Goal: Task Accomplishment & Management: Use online tool/utility

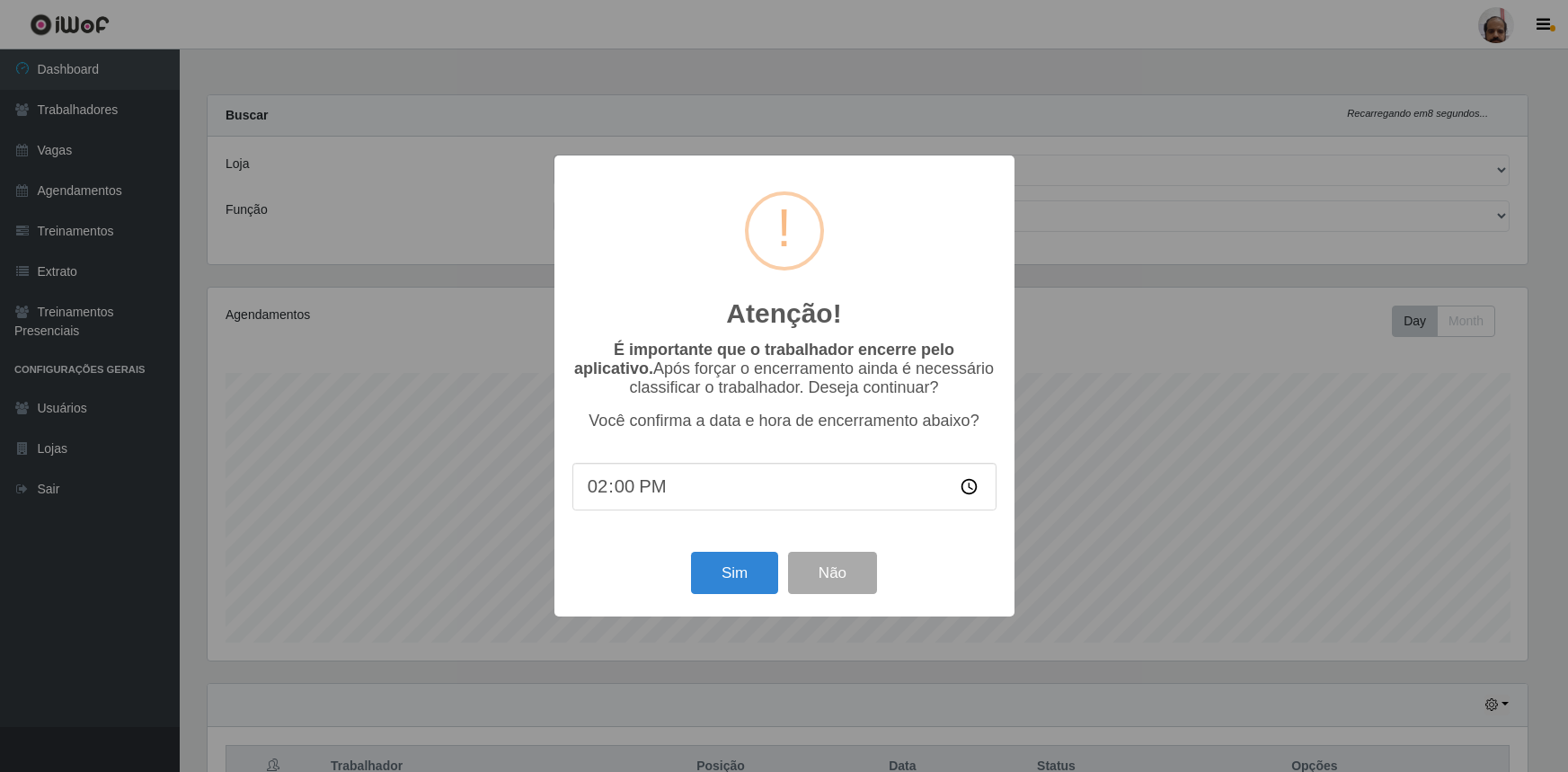
select select "252"
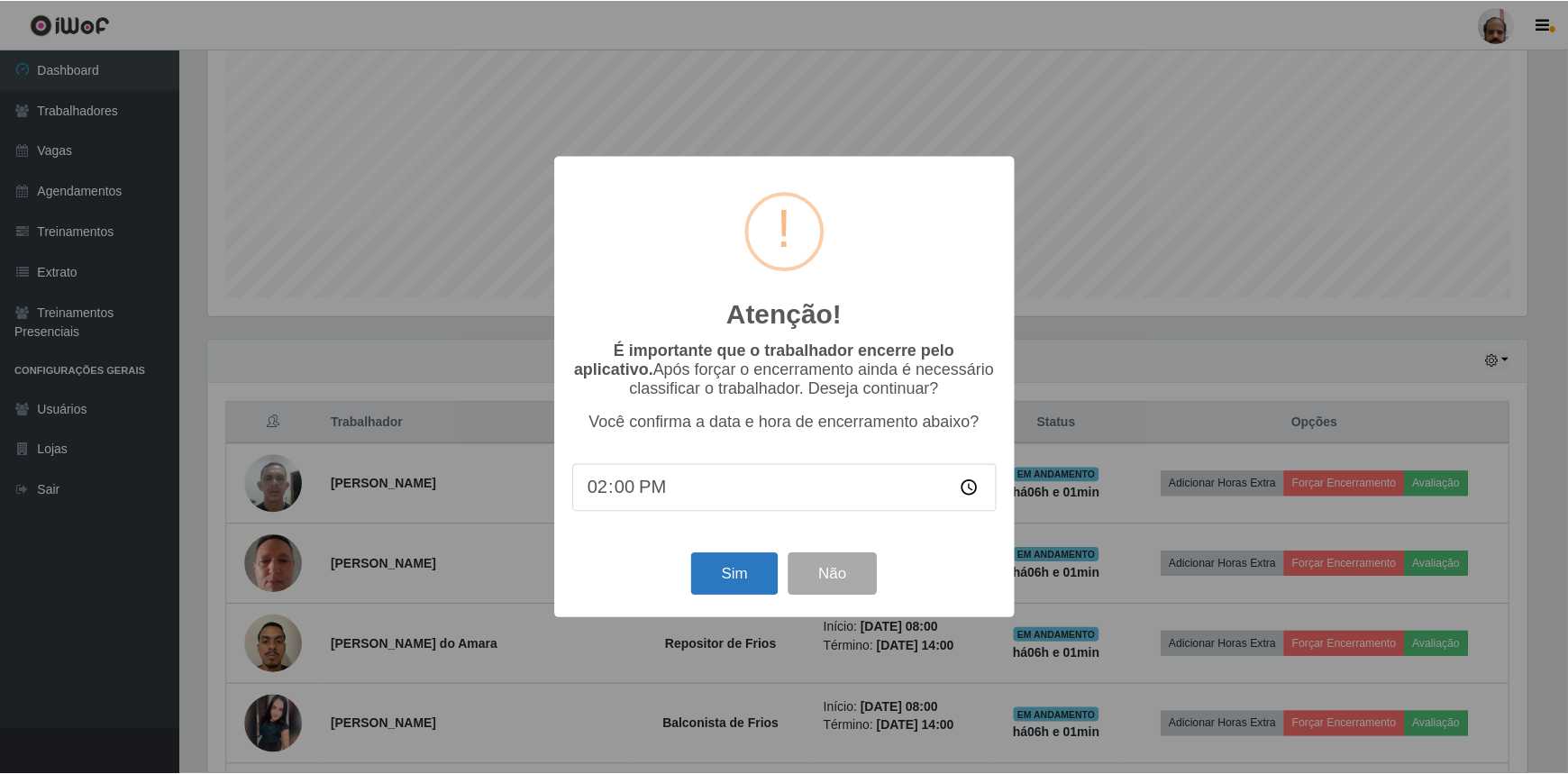
scroll to position [374, 1324]
click at [733, 568] on button "Sim" at bounding box center [737, 574] width 87 height 43
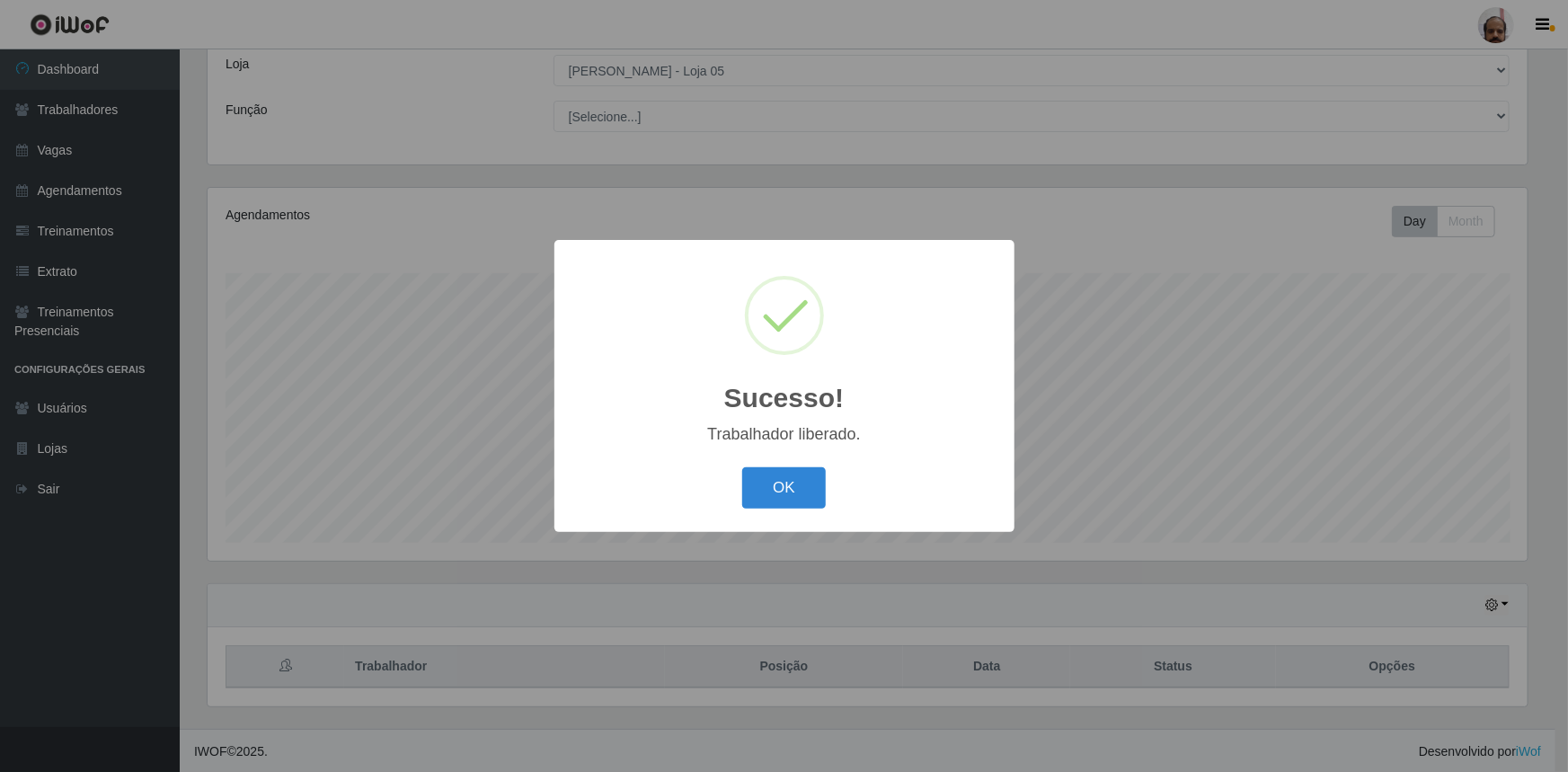
drag, startPoint x: 780, startPoint y: 484, endPoint x: 801, endPoint y: 487, distance: 21.2
click at [780, 483] on button "OK" at bounding box center [784, 489] width 83 height 43
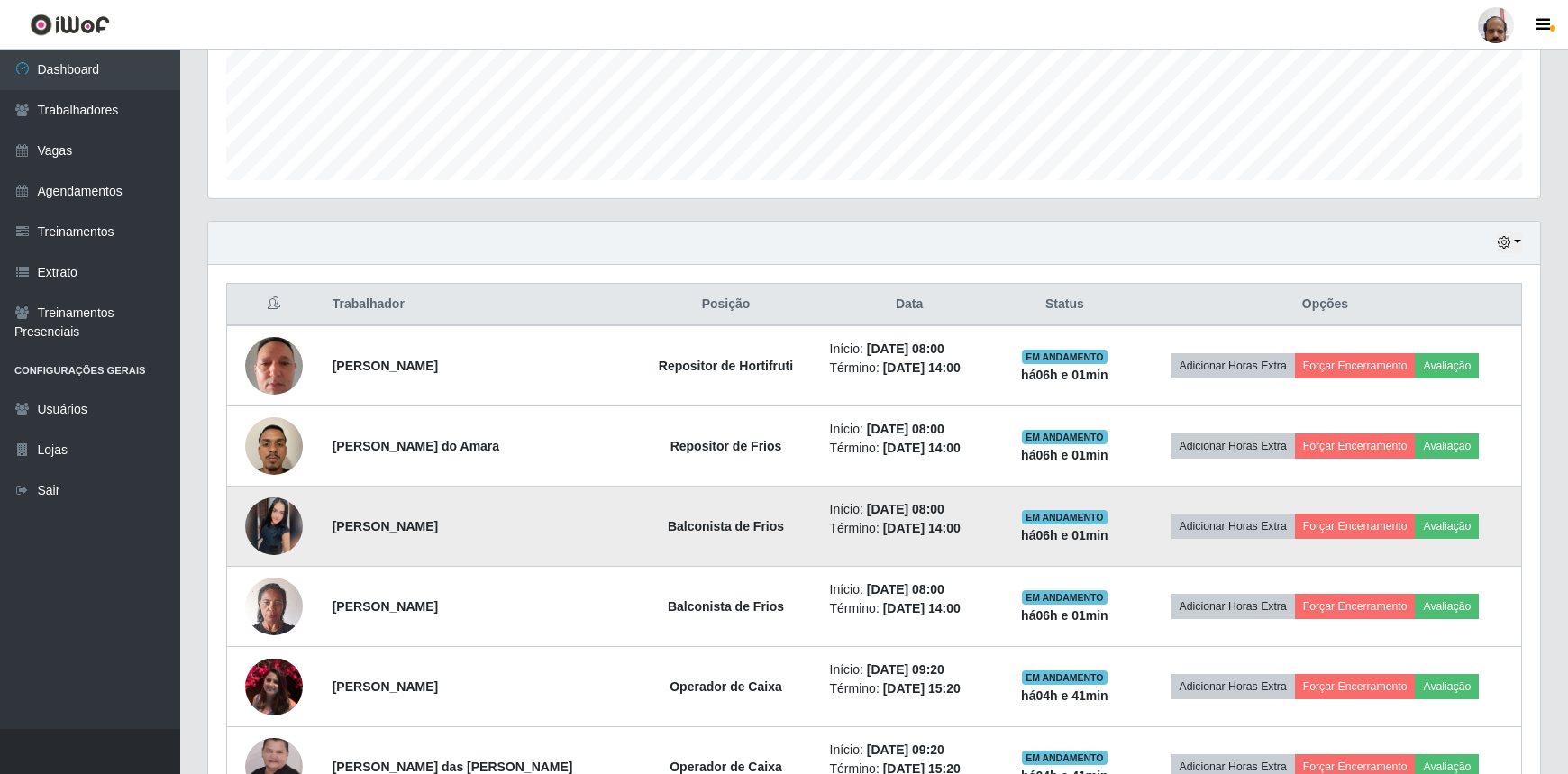
scroll to position [510, 0]
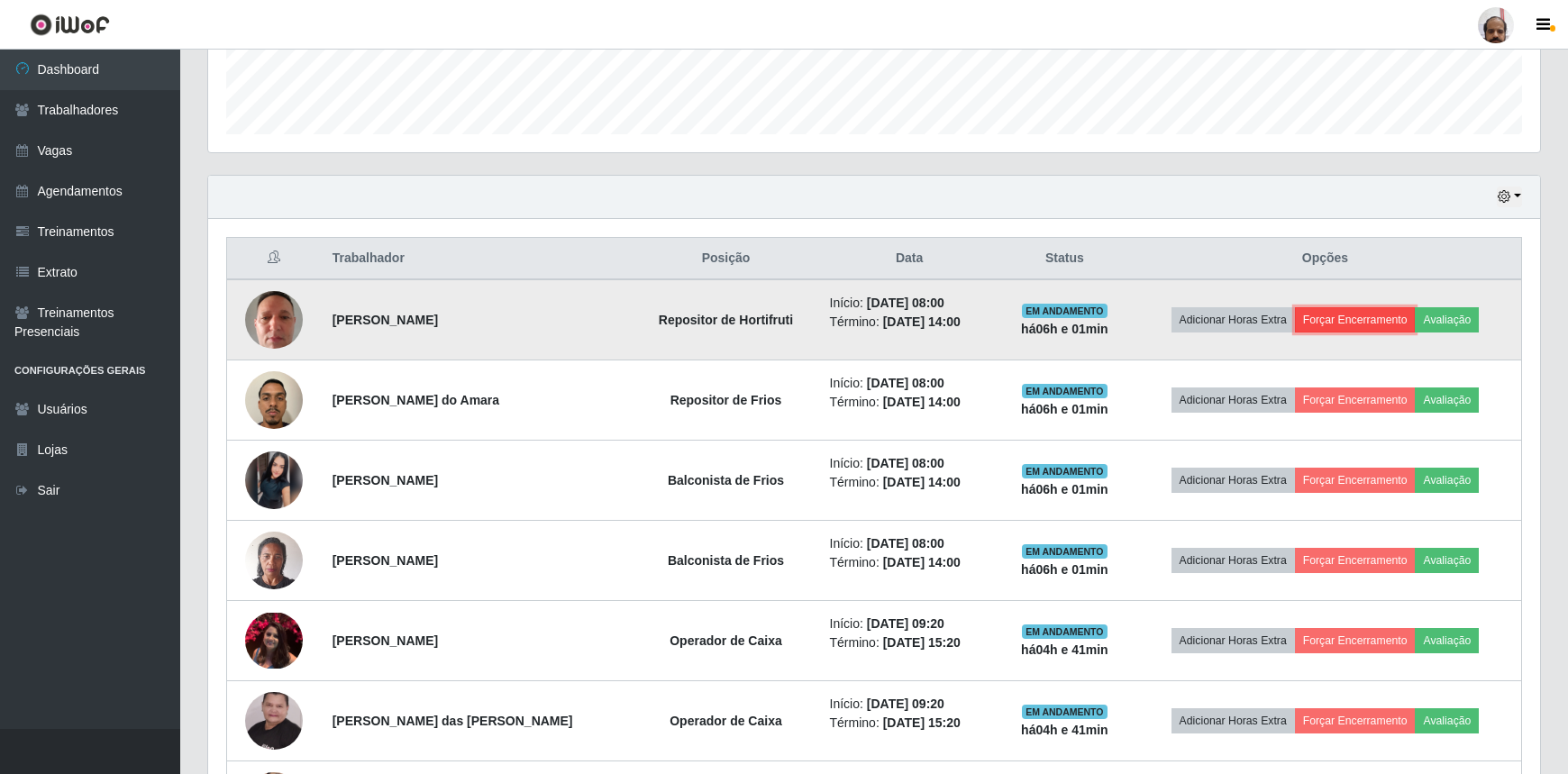
click at [1335, 316] on button "Forçar Encerramento" at bounding box center [1356, 320] width 121 height 25
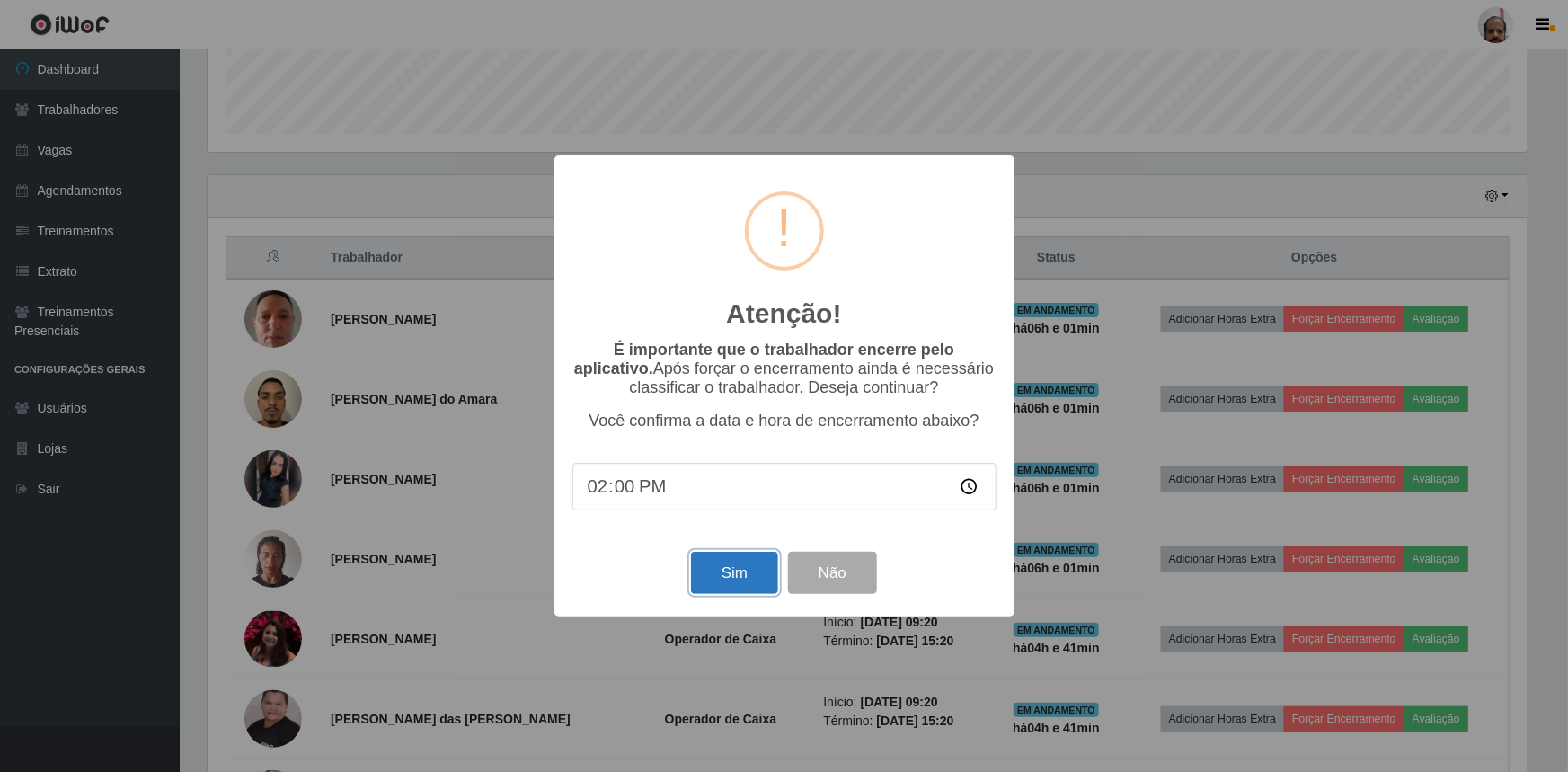
click at [740, 568] on button "Sim" at bounding box center [734, 573] width 87 height 43
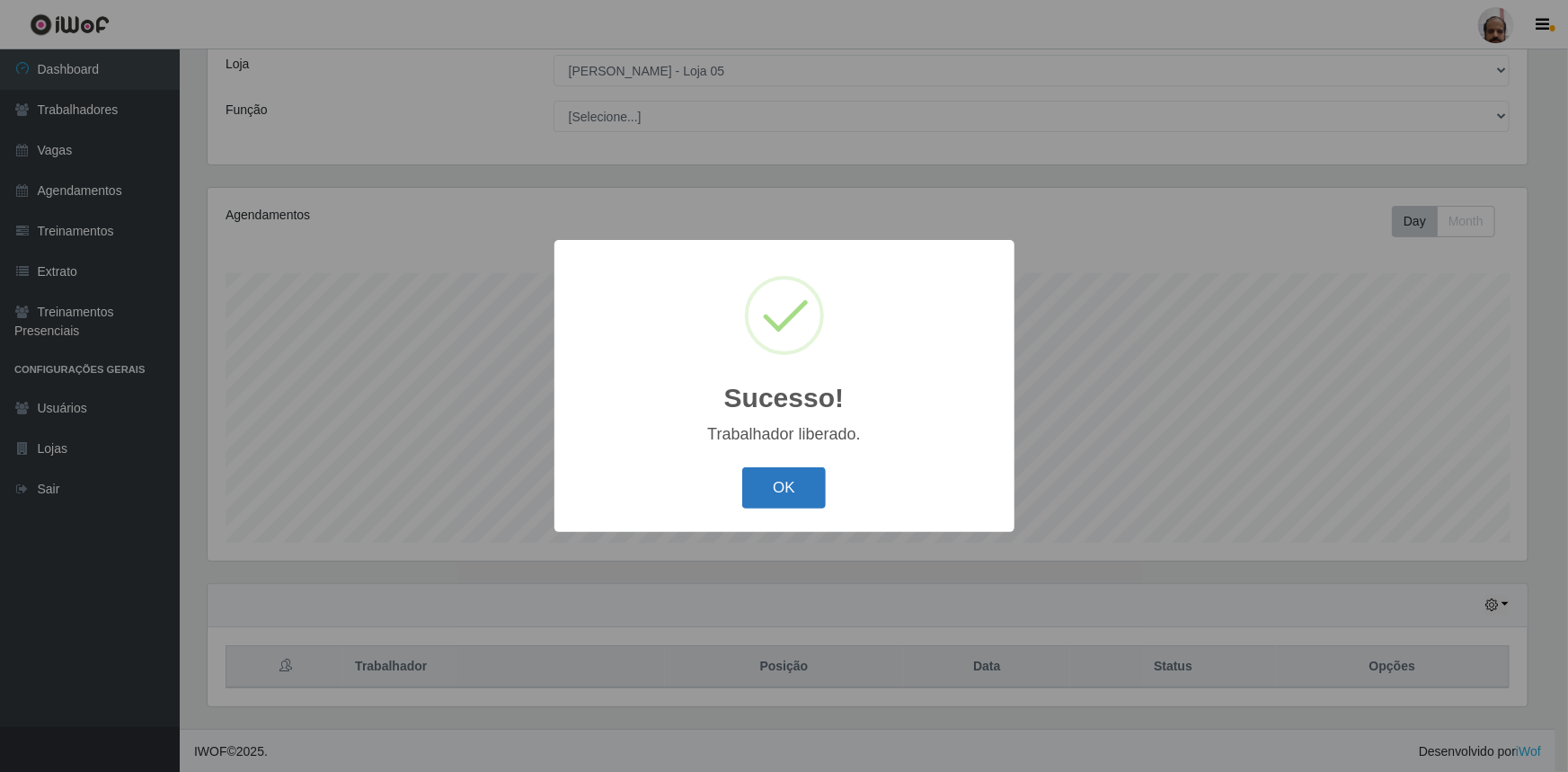
click at [769, 480] on button "OK" at bounding box center [784, 489] width 83 height 43
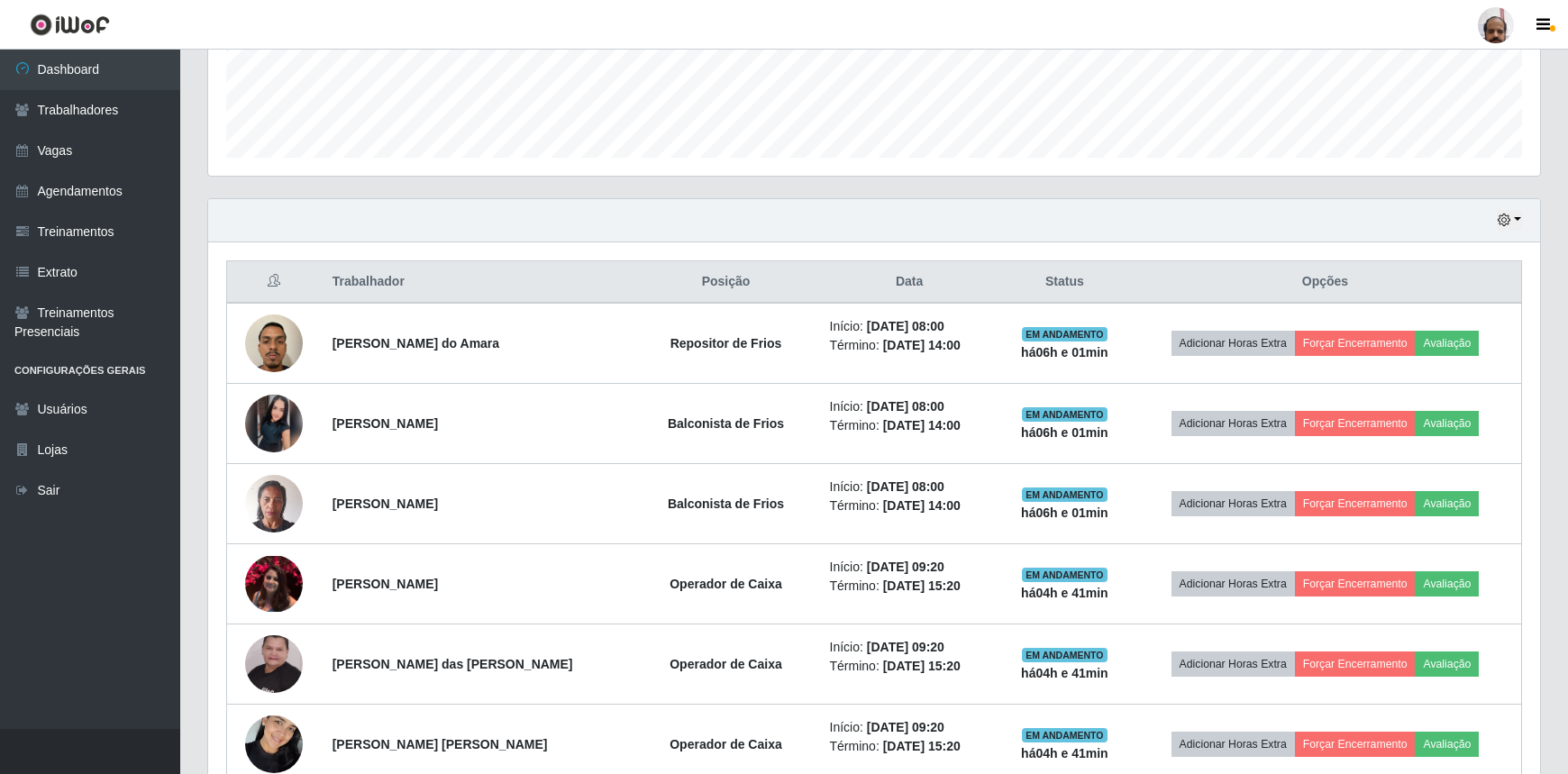
scroll to position [510, 0]
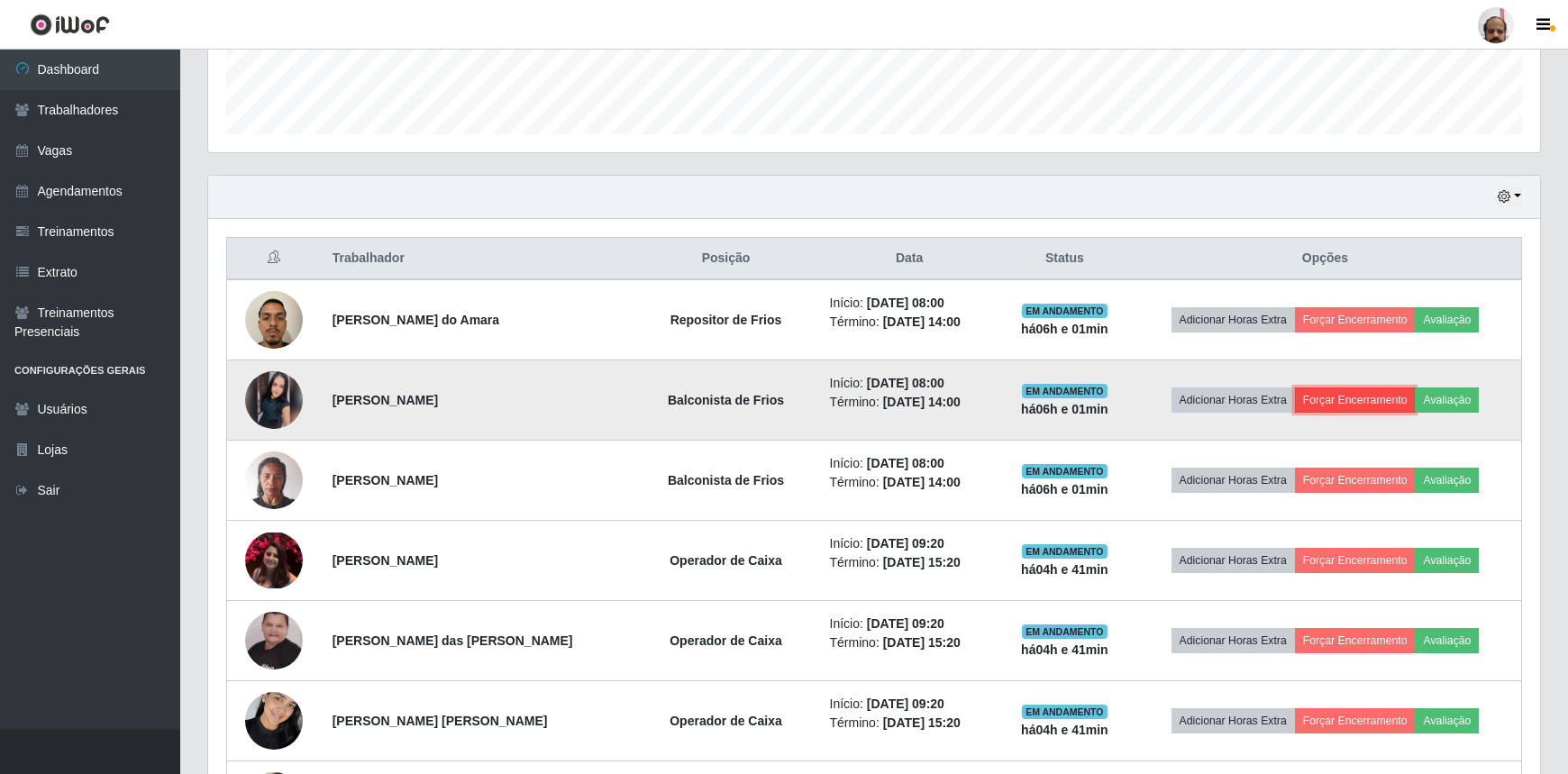
click at [1329, 398] on button "Forçar Encerramento" at bounding box center [1356, 400] width 121 height 25
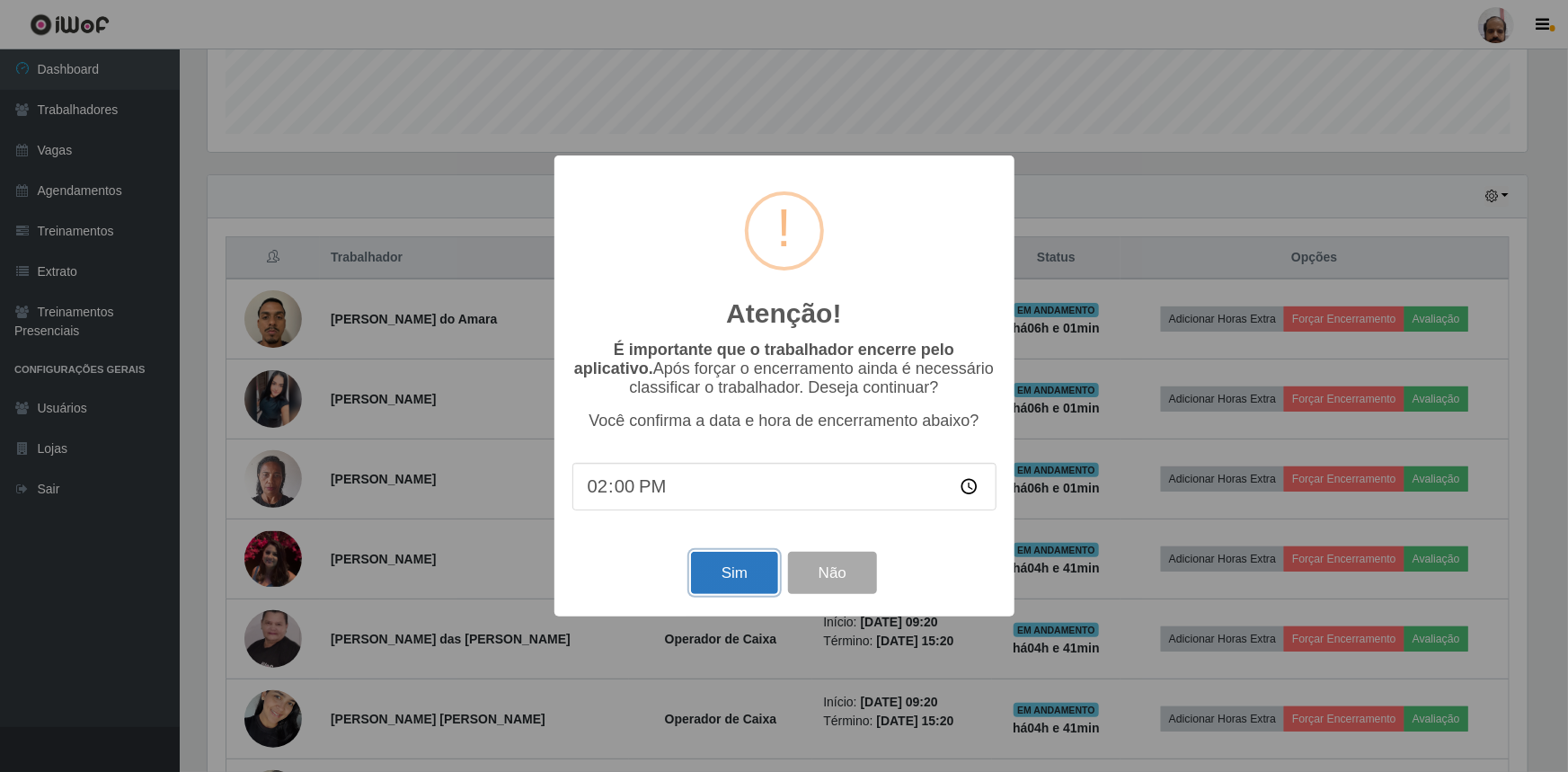
click at [727, 579] on button "Sim" at bounding box center [734, 573] width 87 height 43
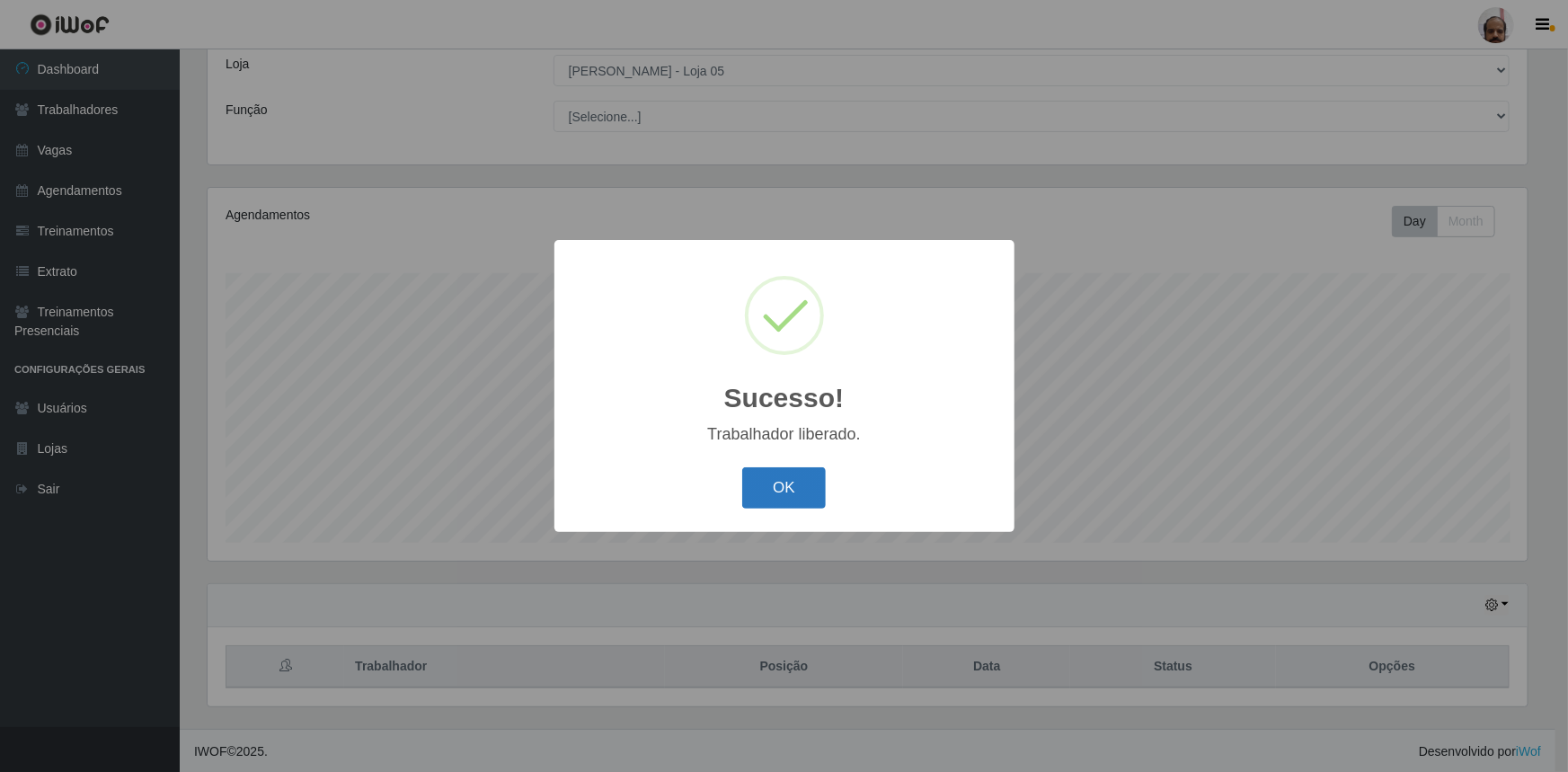
click at [762, 471] on button "OK" at bounding box center [784, 489] width 83 height 43
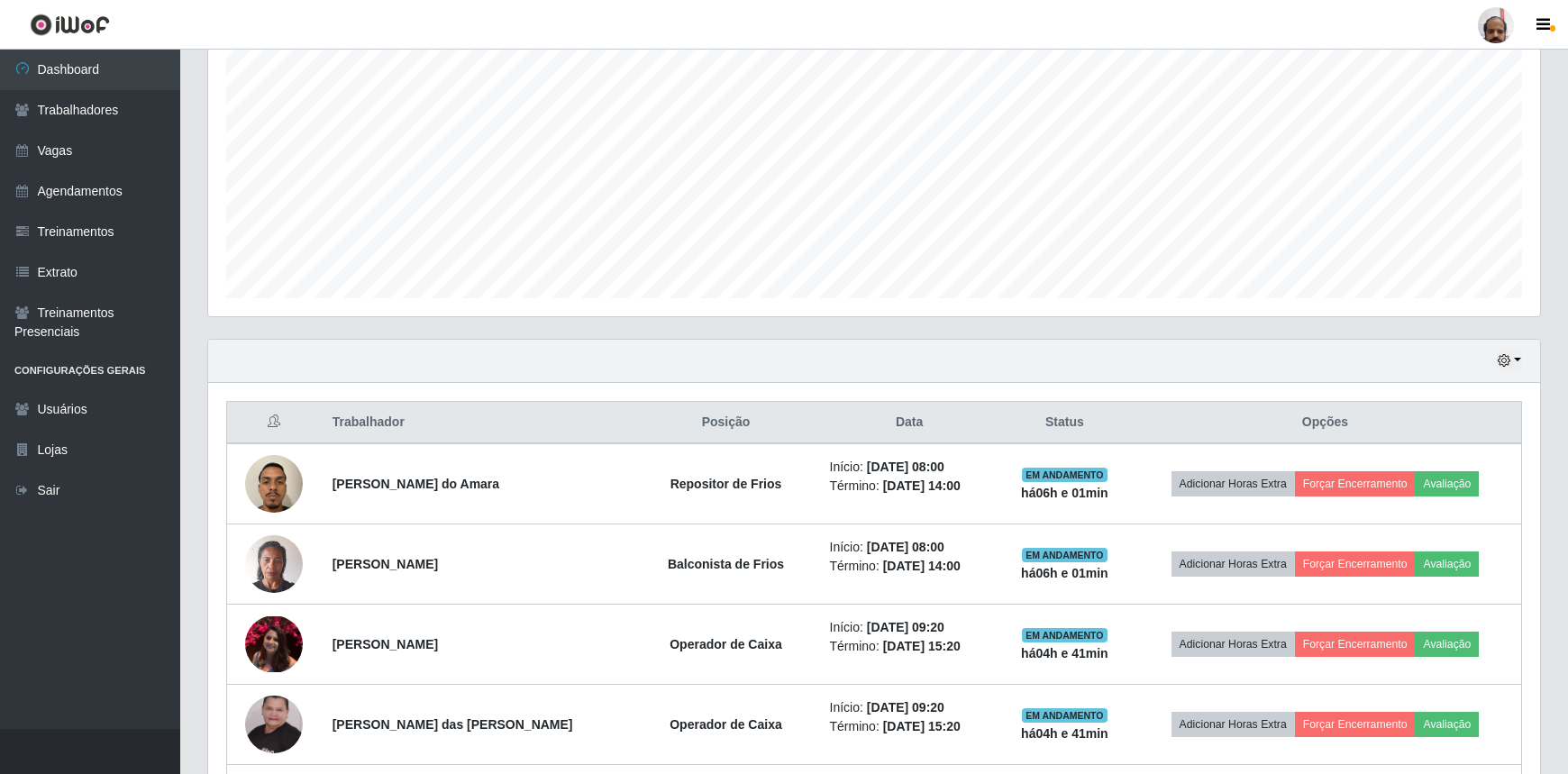
scroll to position [0, 0]
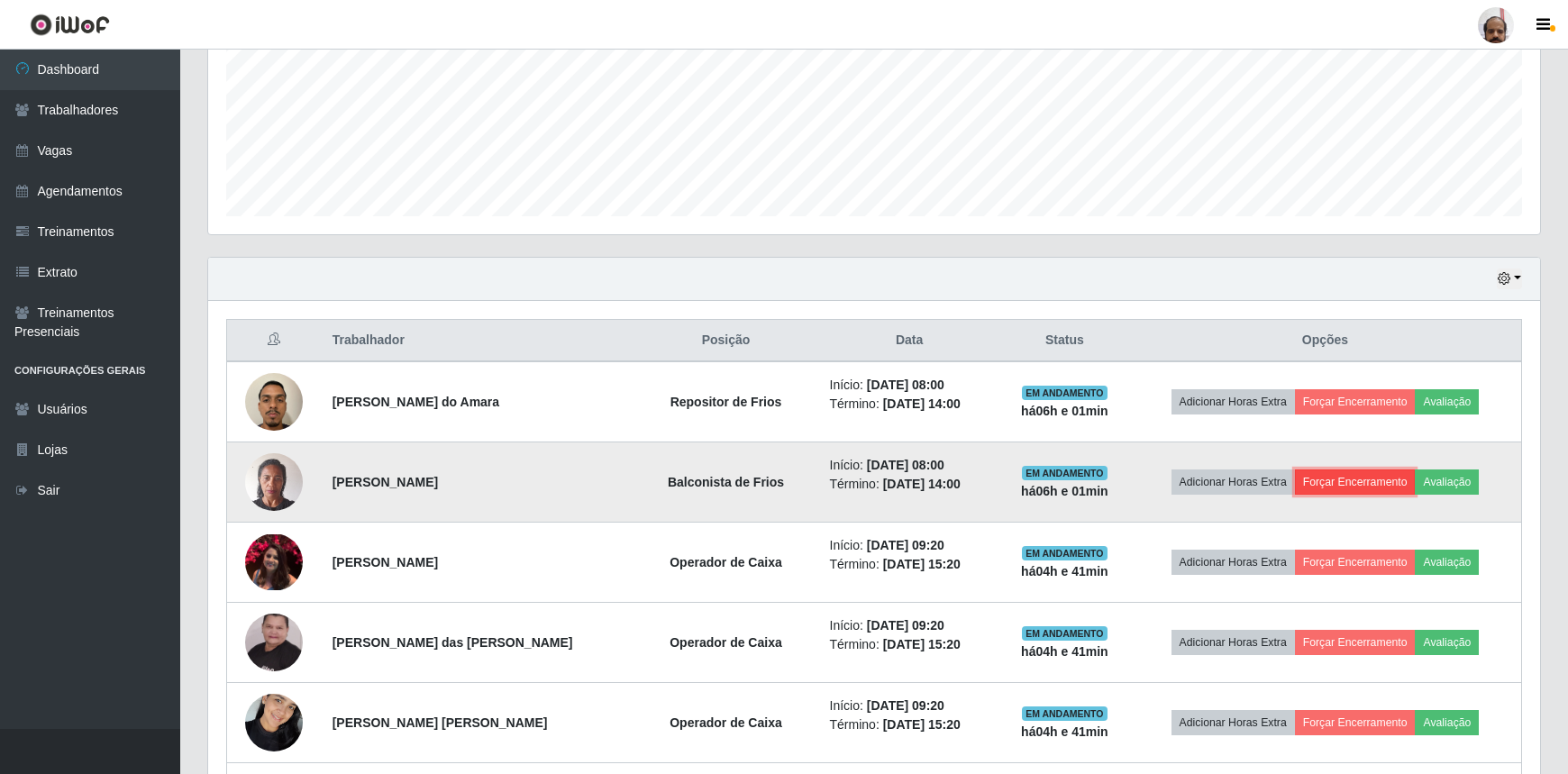
click at [1368, 476] on button "Forçar Encerramento" at bounding box center [1356, 482] width 121 height 25
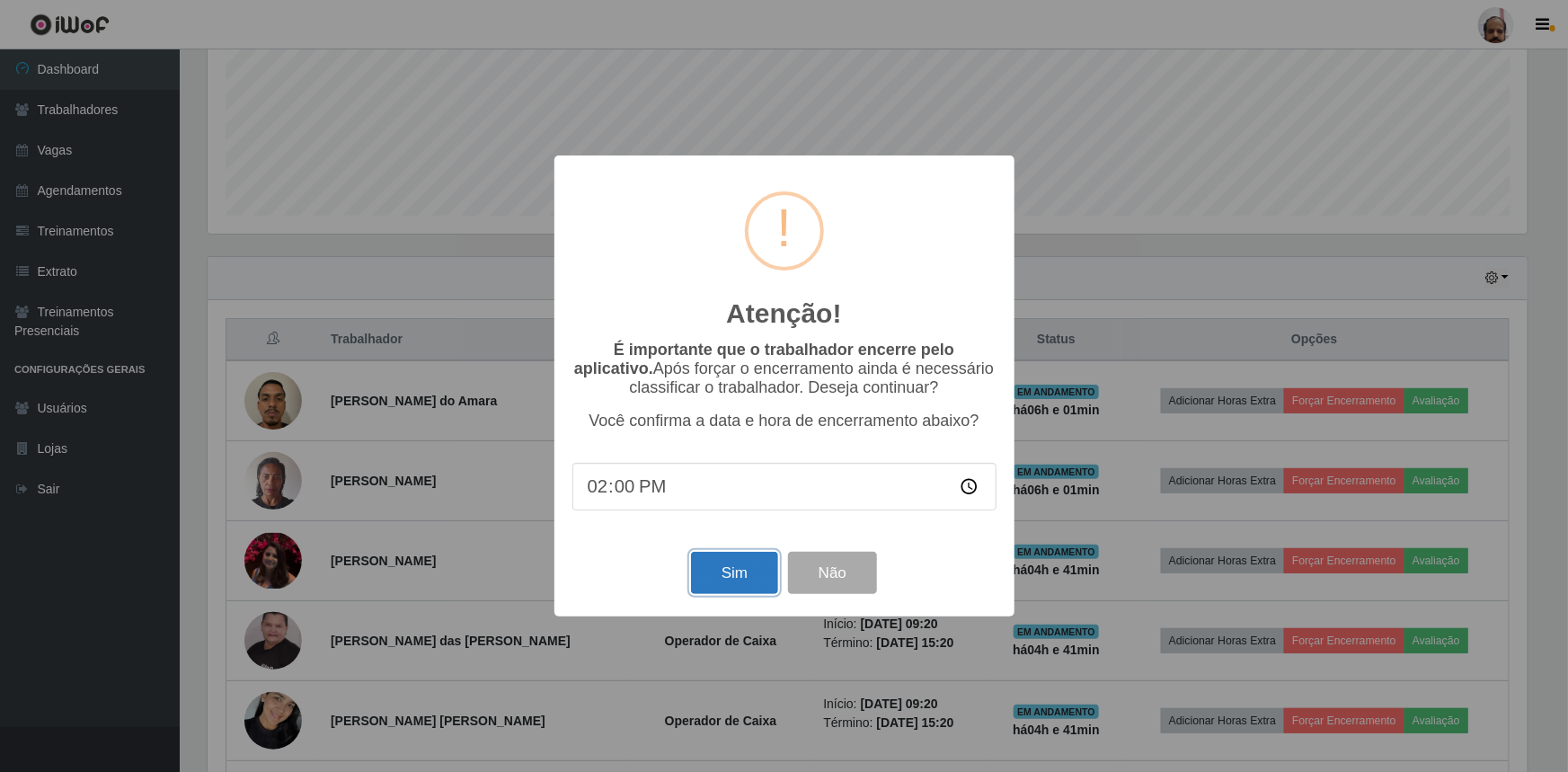
click at [755, 569] on button "Sim" at bounding box center [734, 573] width 87 height 43
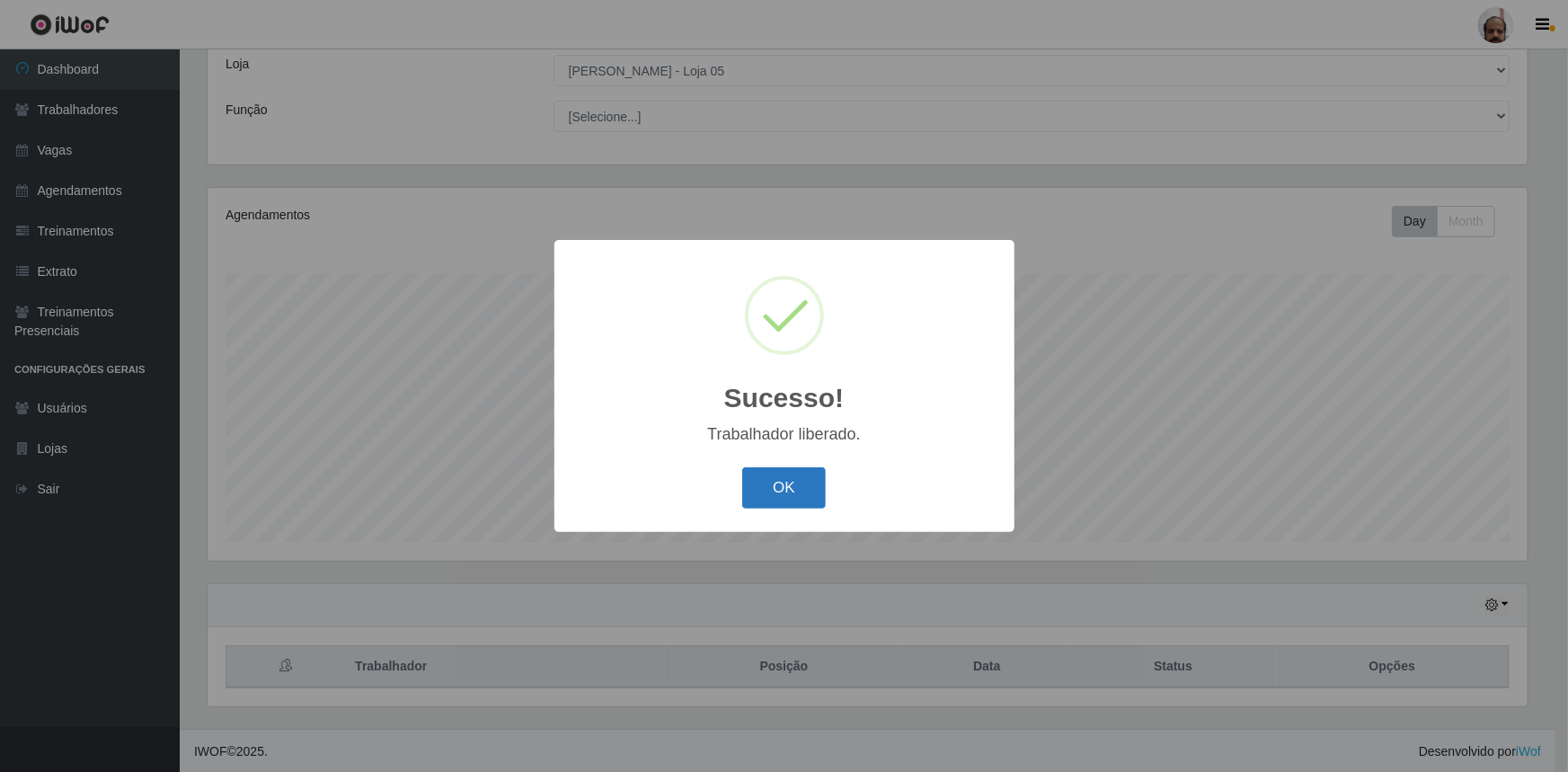
click at [808, 493] on button "OK" at bounding box center [784, 489] width 83 height 43
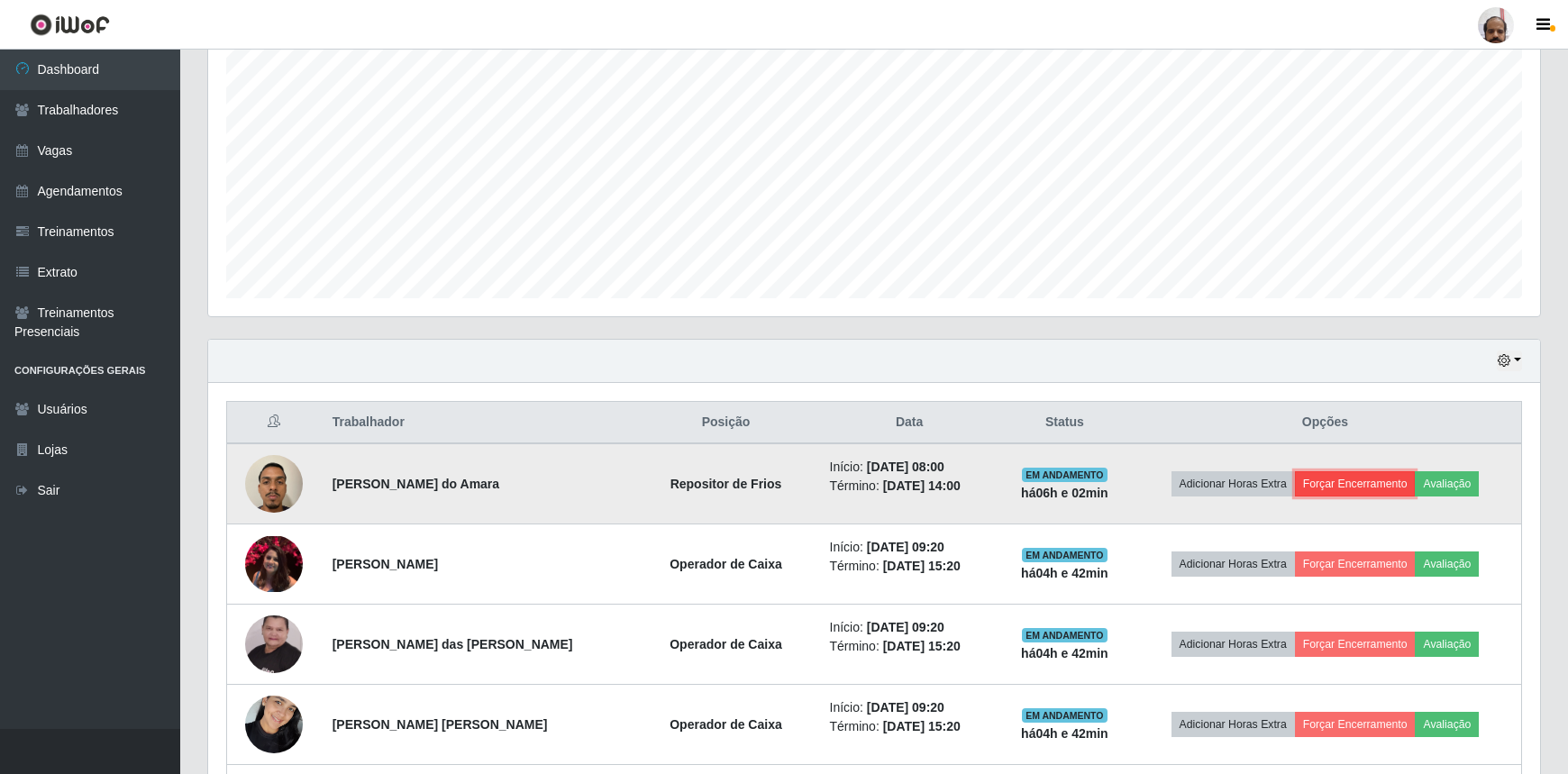
click at [1360, 483] on button "Forçar Encerramento" at bounding box center [1356, 483] width 121 height 25
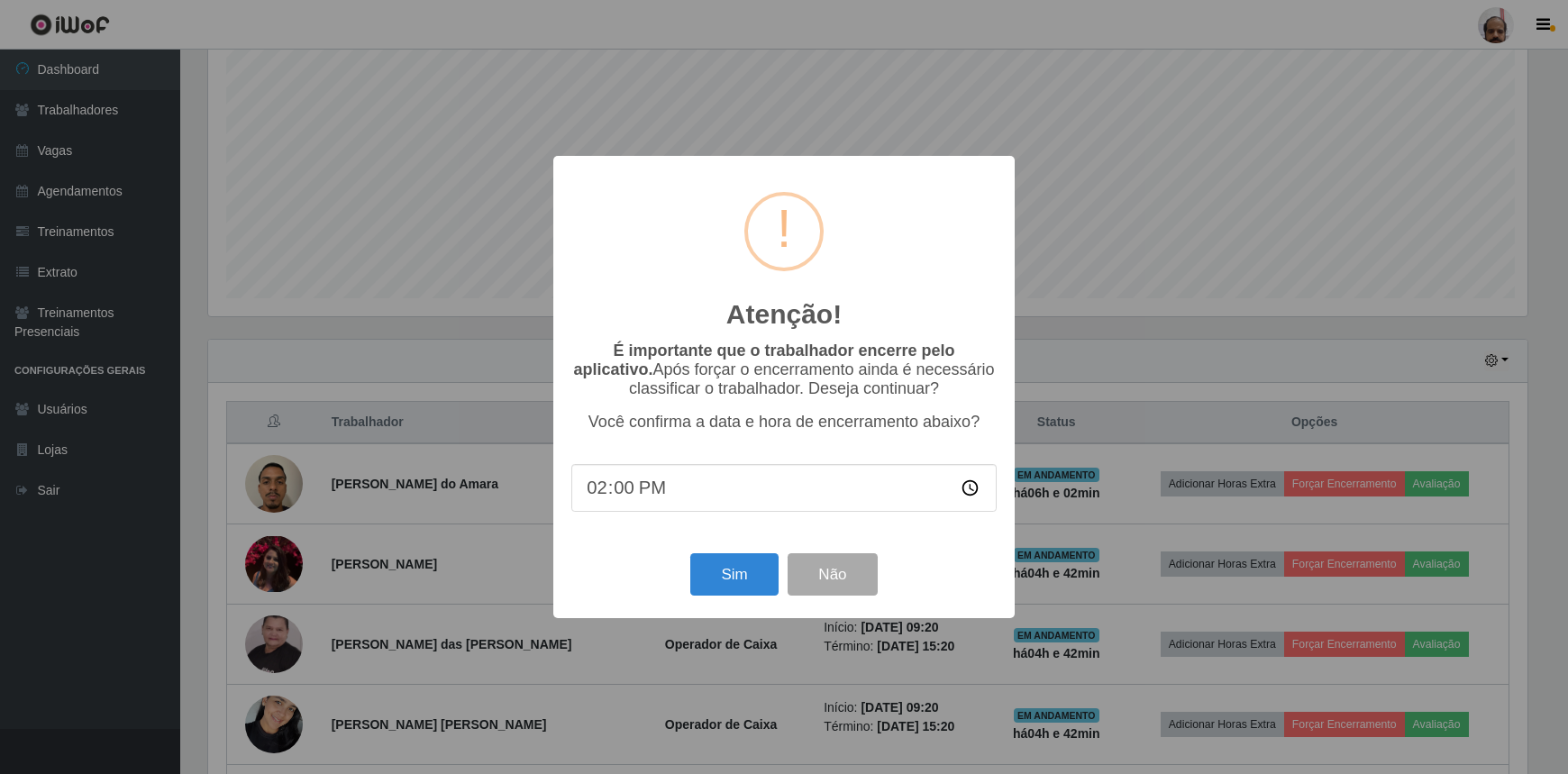
scroll to position [374, 1324]
drag, startPoint x: 737, startPoint y: 586, endPoint x: 727, endPoint y: 586, distance: 10.0
click at [737, 585] on button "Sim" at bounding box center [737, 574] width 87 height 43
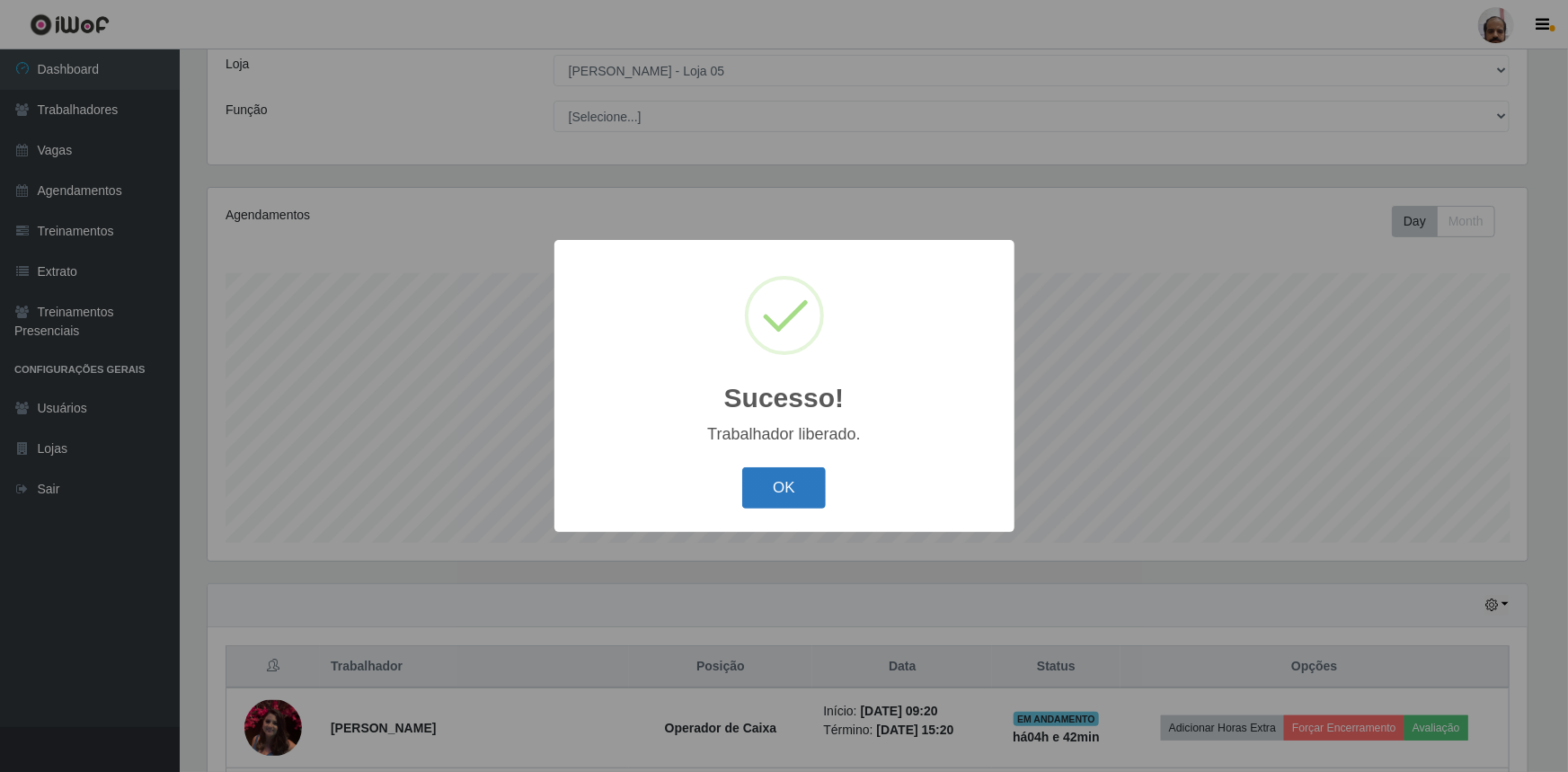
click at [812, 499] on button "OK" at bounding box center [784, 489] width 83 height 43
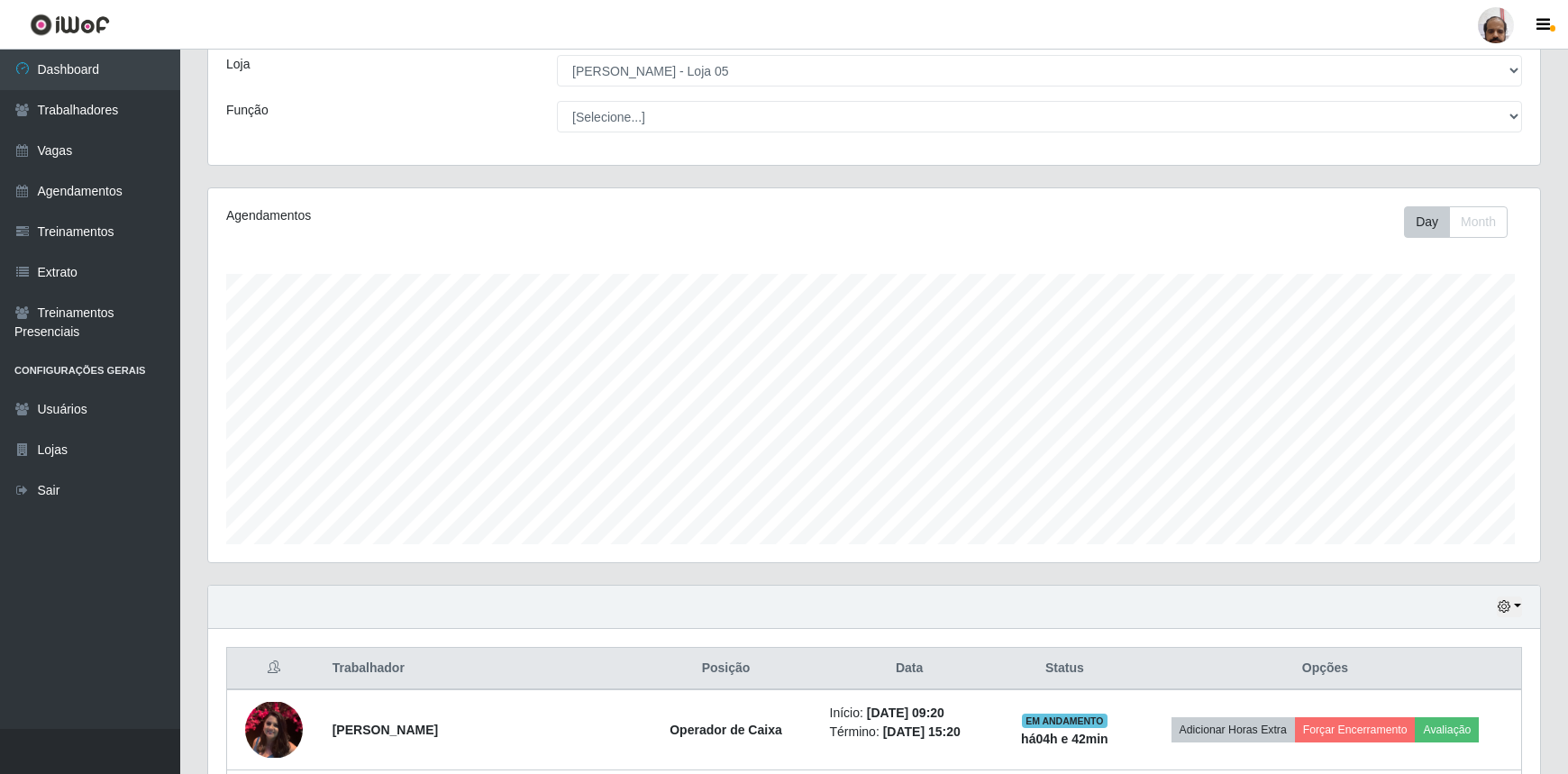
scroll to position [374, 1333]
